Goal: Information Seeking & Learning: Understand process/instructions

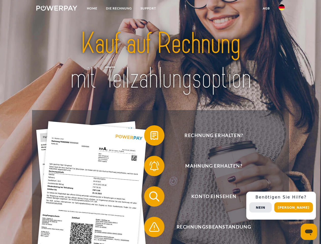
click at [57, 9] on img at bounding box center [56, 8] width 41 height 5
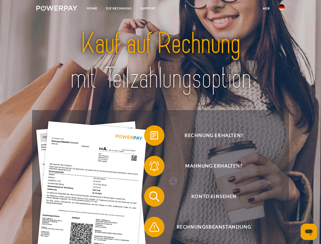
click at [282, 9] on img at bounding box center [282, 7] width 6 height 6
click at [266, 8] on link "agb" at bounding box center [267, 8] width 16 height 9
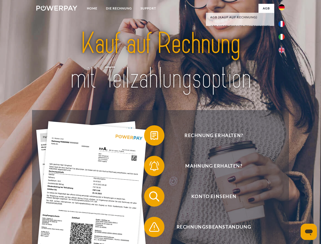
click at [151, 137] on span at bounding box center [146, 135] width 25 height 25
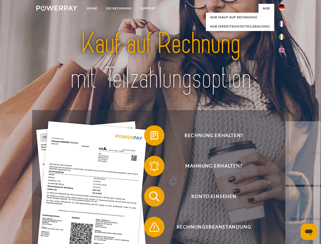
click at [151, 167] on div "Rechnung erhalten? Mahnung erhalten? Konto einsehen" at bounding box center [160, 211] width 257 height 203
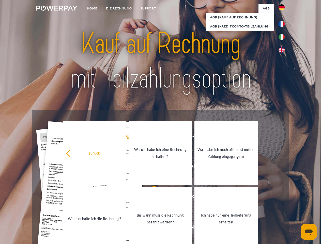
click at [151, 198] on link "Bis wann muss die Rechnung bezahlt werden?" at bounding box center [160, 219] width 63 height 64
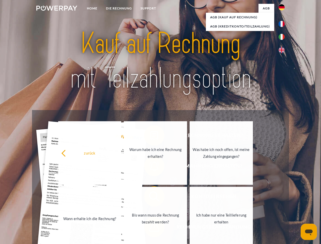
click at [190, 228] on link "Ich habe nur eine Teillieferung erhalten" at bounding box center [221, 219] width 63 height 64
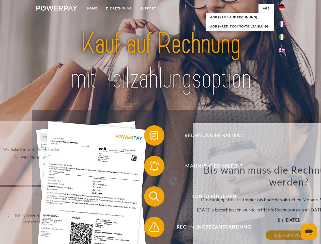
click at [283, 206] on div "Rechnung erhalten? Mahnung erhalten? Konto einsehen" at bounding box center [160, 211] width 257 height 203
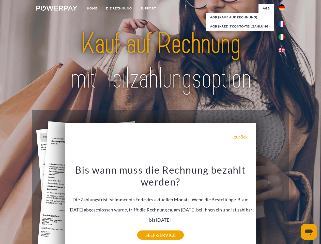
click at [271, 207] on span "Konto einsehen" at bounding box center [214, 196] width 125 height 20
click at [295, 207] on header "Home DIE RECHNUNG SUPPORT" at bounding box center [160, 175] width 321 height 351
